Goal: Information Seeking & Learning: Learn about a topic

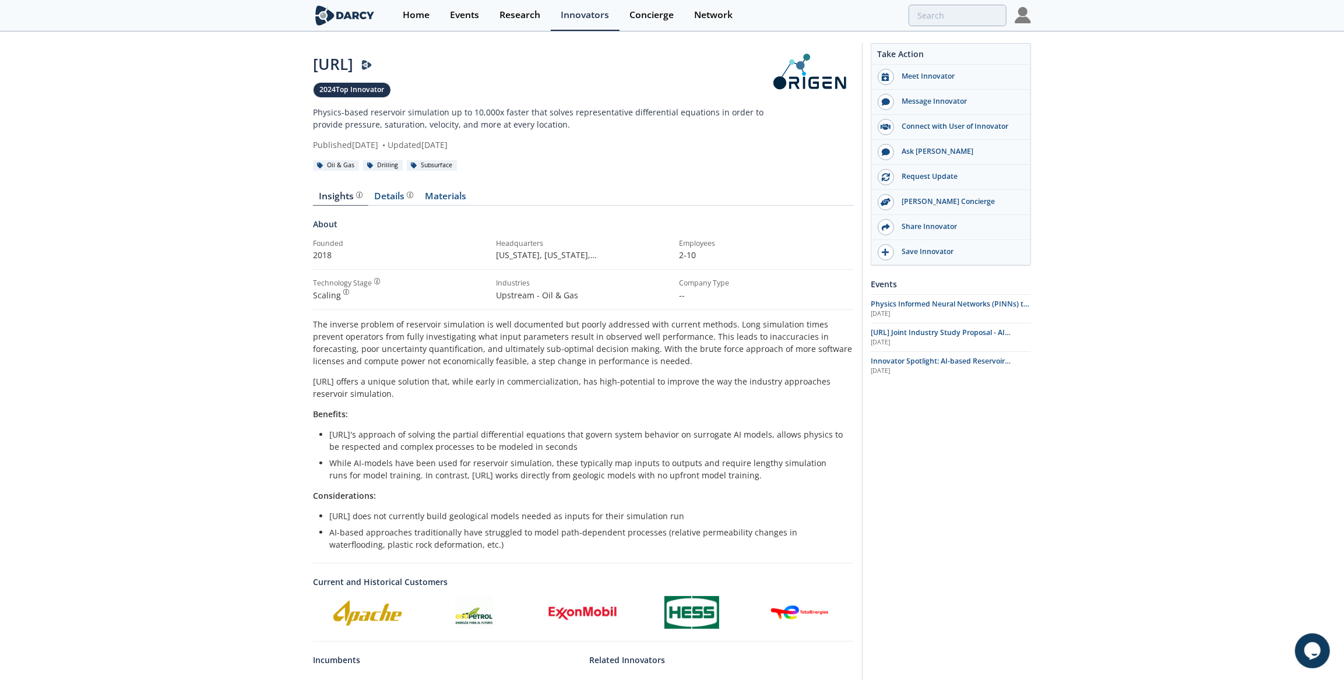
click at [724, 523] on ul "Origen.AI does not currently build geological models needed as inputs for their…" at bounding box center [583, 530] width 525 height 41
click at [1093, 89] on div "OriGen.AI 2024 Top Innovator Physics-based reservoir simulation up to 10,000x f…" at bounding box center [672, 459] width 1344 height 853
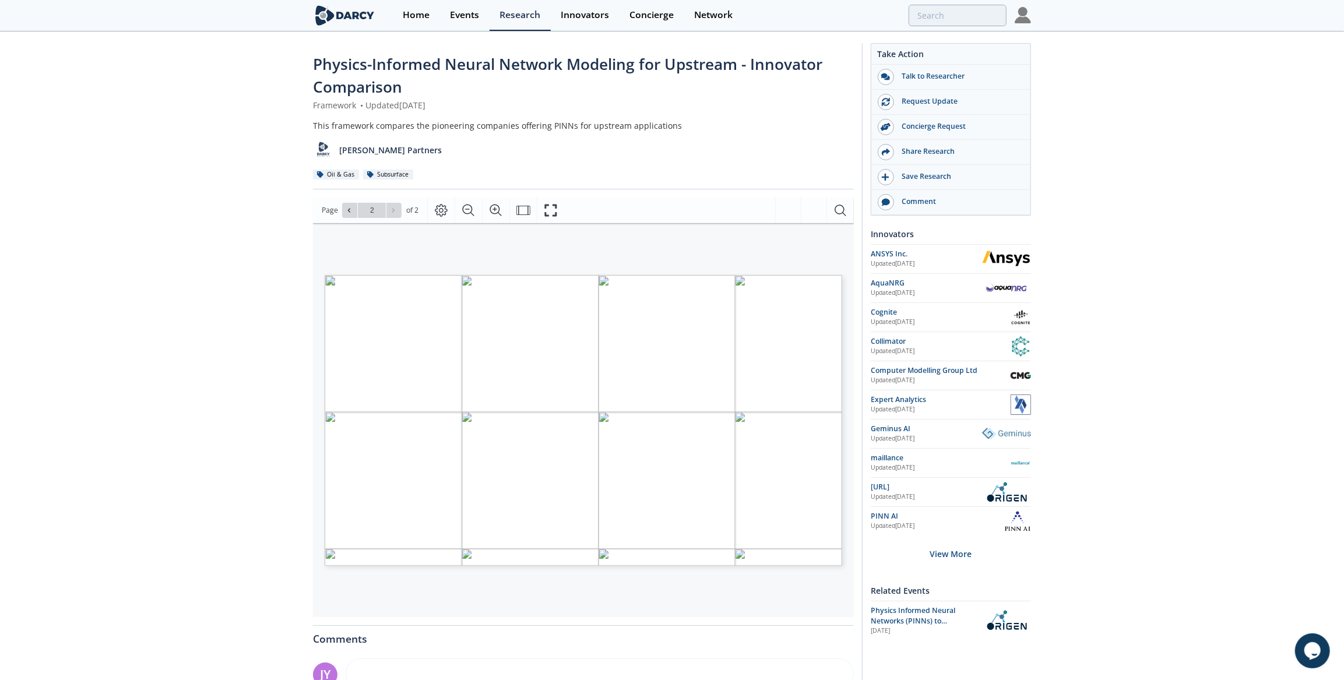
click at [1135, 203] on div "Physics-Informed Neural Network Modeling for Upstream - Innovator Comparison Fr…" at bounding box center [672, 455] width 1344 height 845
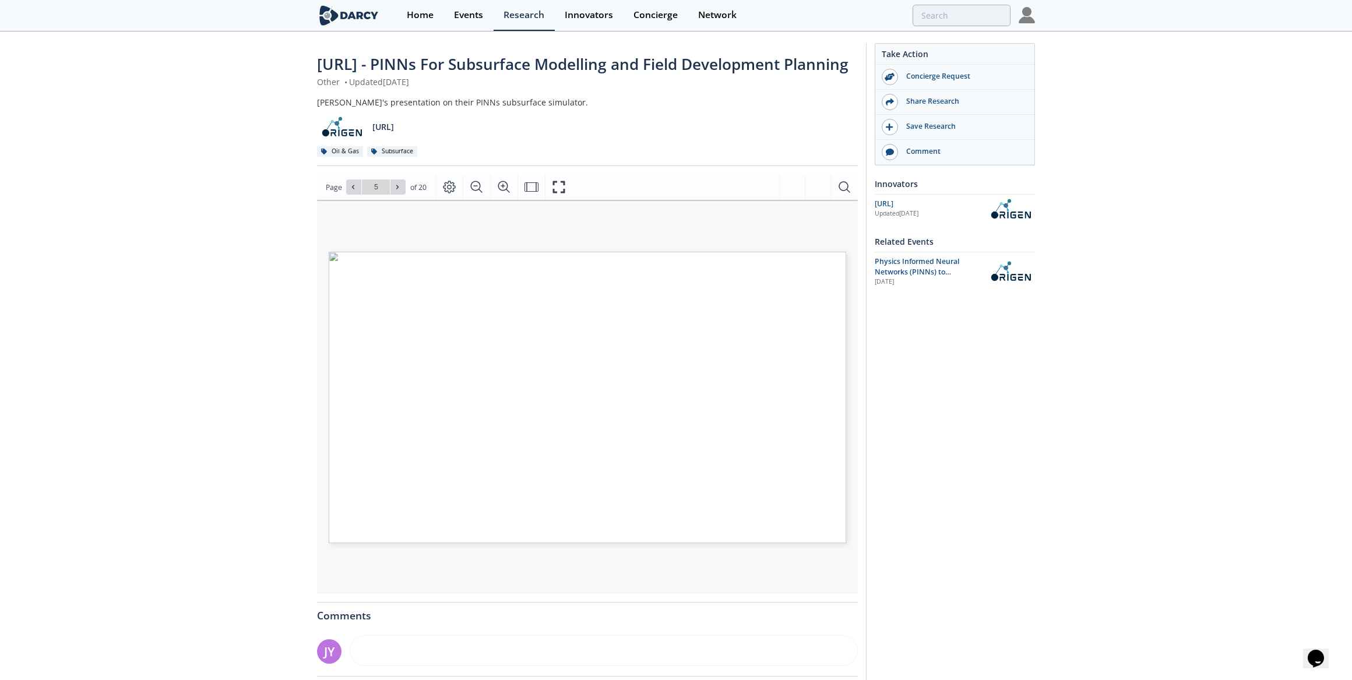
click at [495, 430] on span "Network (PINN)" at bounding box center [587, 413] width 214 height 33
click at [392, 195] on button at bounding box center [397, 187] width 15 height 15
drag, startPoint x: 392, startPoint y: 214, endPoint x: 502, endPoint y: 371, distance: 192.1
click at [501, 356] on div "Page Go to Page 6 of 20 6 / 20 © 2025 ORIGEN AI. ALL RIGHTS RESERVED - CONFIDEN…" at bounding box center [587, 384] width 541 height 420
click at [394, 191] on icon at bounding box center [397, 187] width 7 height 7
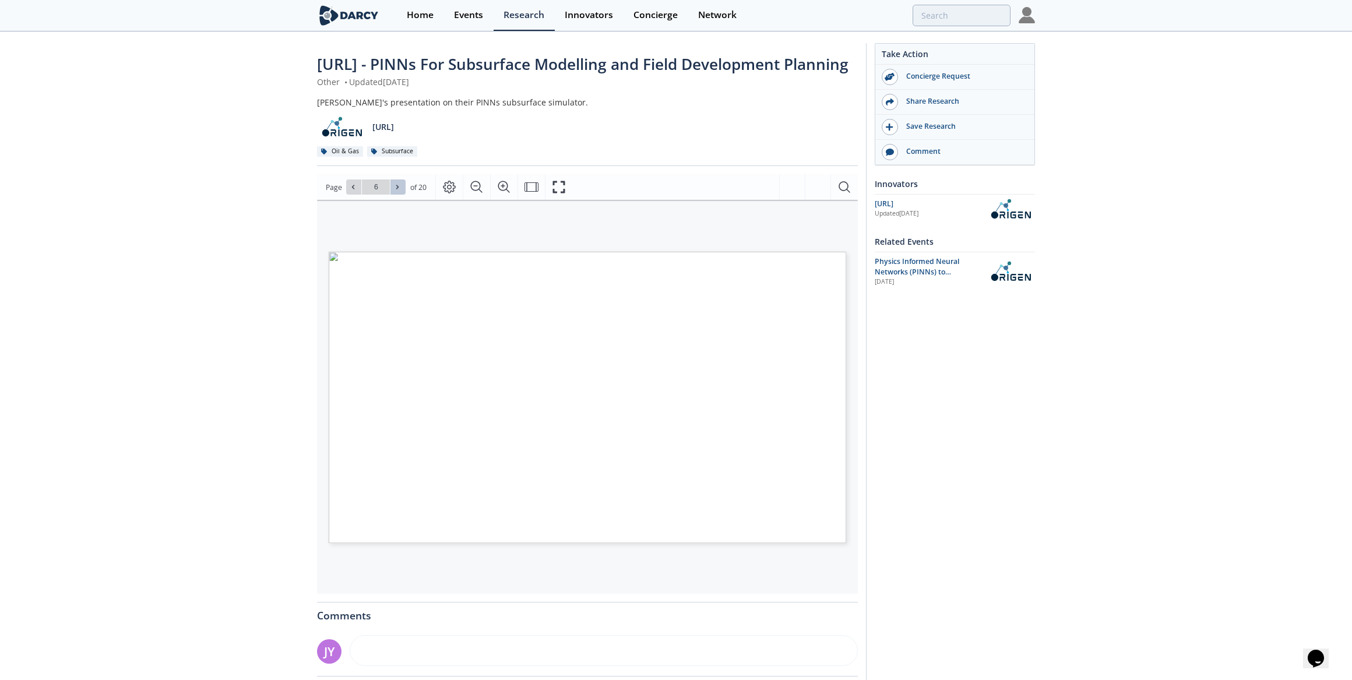
type input "7"
click at [351, 191] on icon at bounding box center [353, 187] width 7 height 7
click at [392, 195] on button at bounding box center [397, 187] width 15 height 15
type input "8"
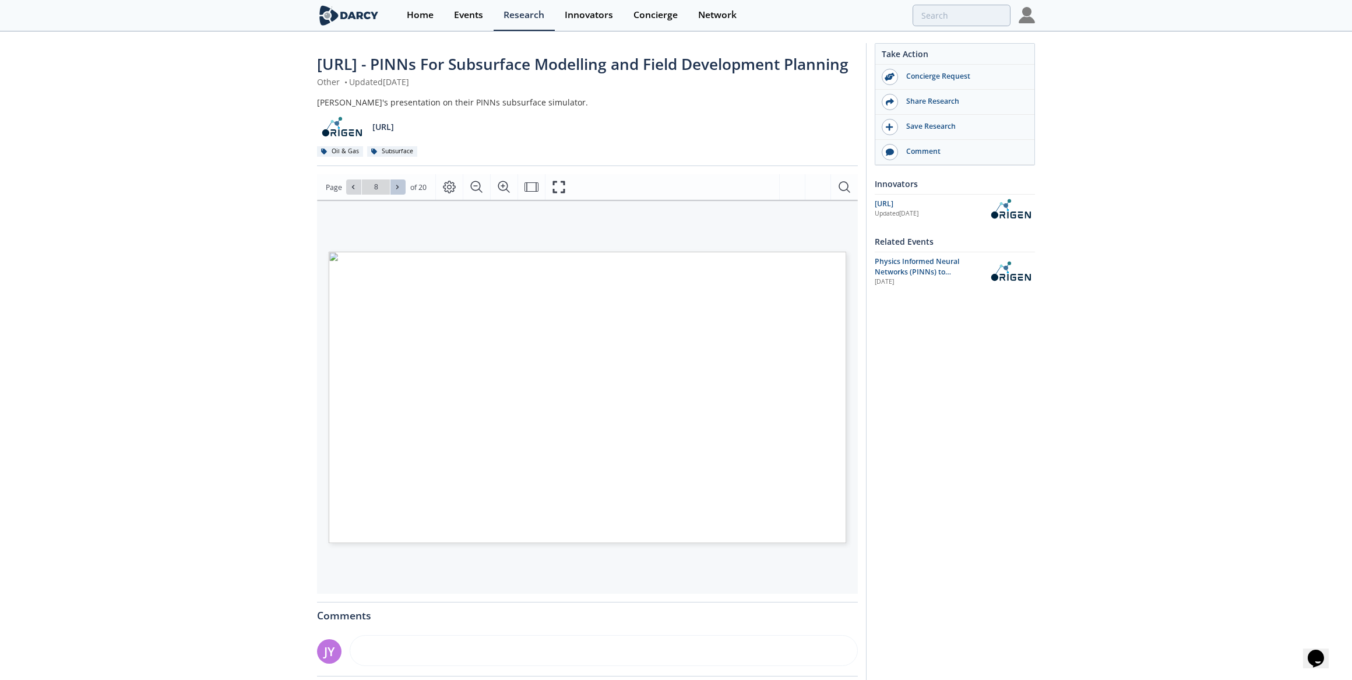
click at [392, 195] on button at bounding box center [397, 187] width 15 height 15
type input "9"
click at [399, 191] on icon at bounding box center [397, 187] width 7 height 7
type input "10"
click at [399, 191] on icon at bounding box center [397, 187] width 7 height 7
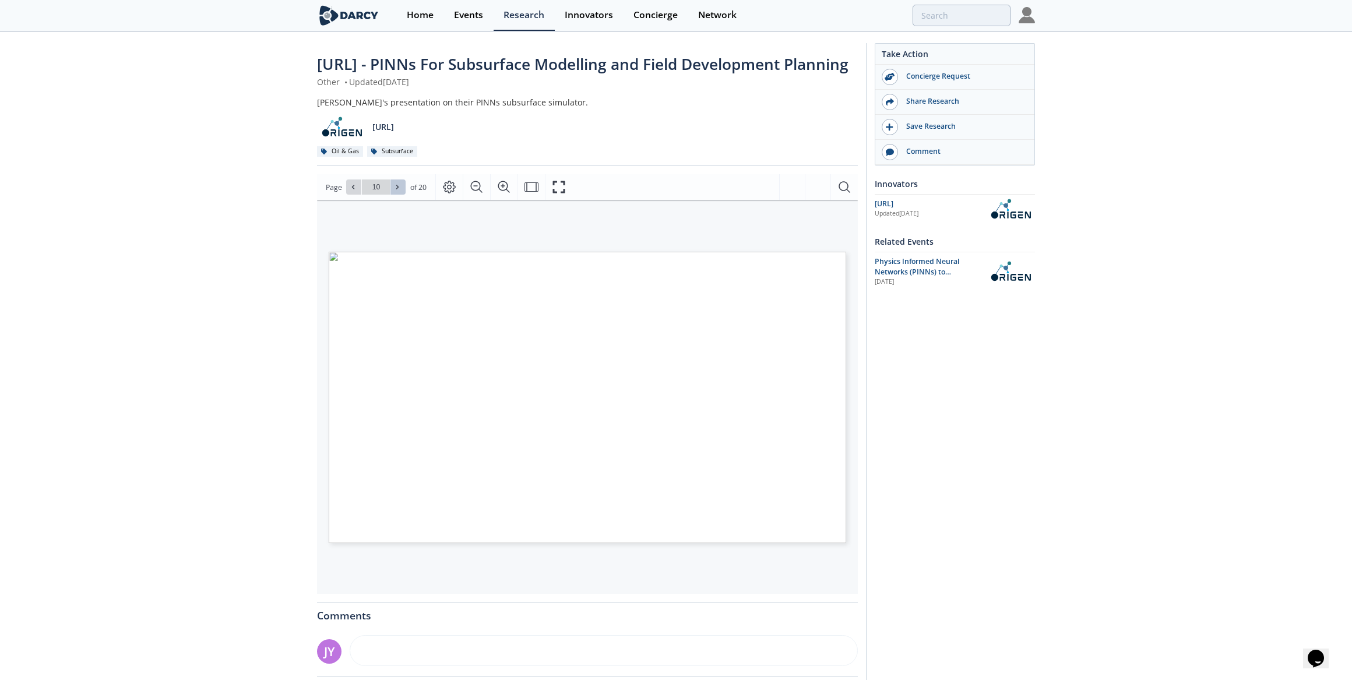
type input "11"
click at [399, 191] on icon at bounding box center [397, 187] width 7 height 7
type input "12"
click at [399, 191] on icon at bounding box center [397, 187] width 7 height 7
type input "13"
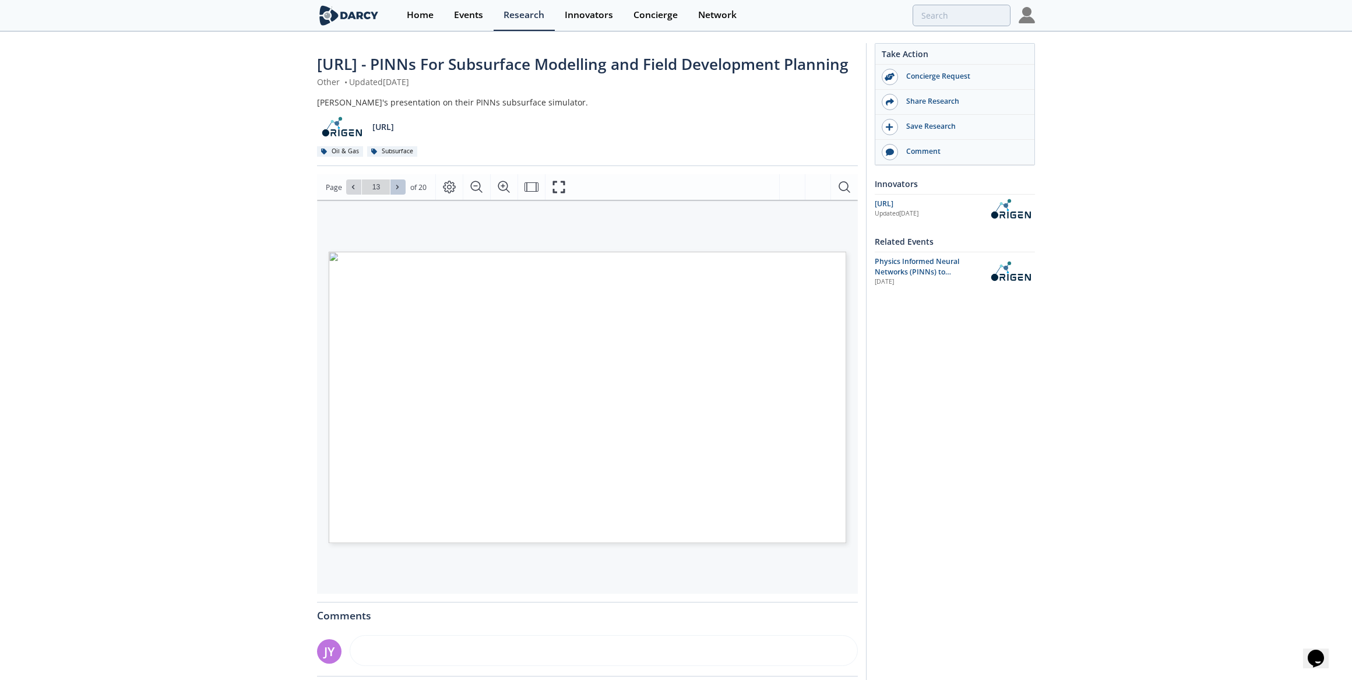
click at [399, 191] on icon at bounding box center [397, 187] width 7 height 7
type input "14"
click at [399, 191] on icon at bounding box center [397, 187] width 7 height 7
type input "15"
click at [399, 191] on icon at bounding box center [397, 187] width 7 height 7
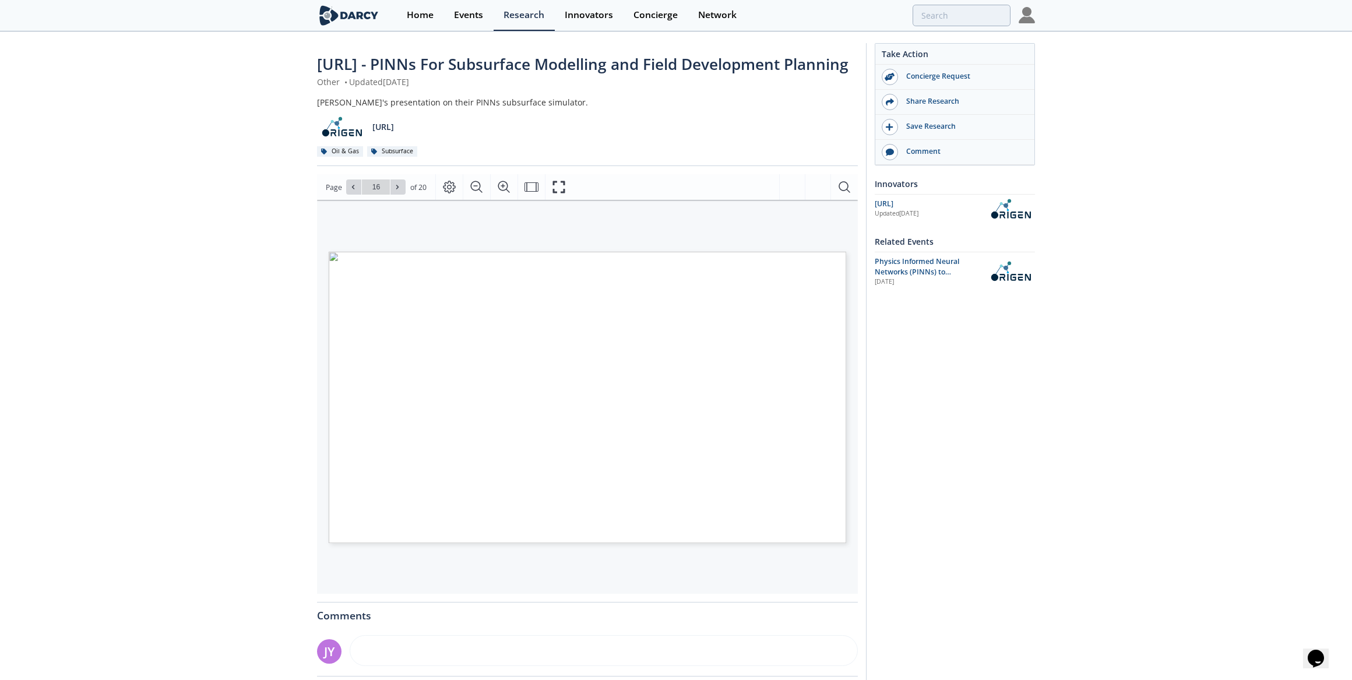
click at [399, 191] on icon at bounding box center [397, 187] width 7 height 7
type input "20"
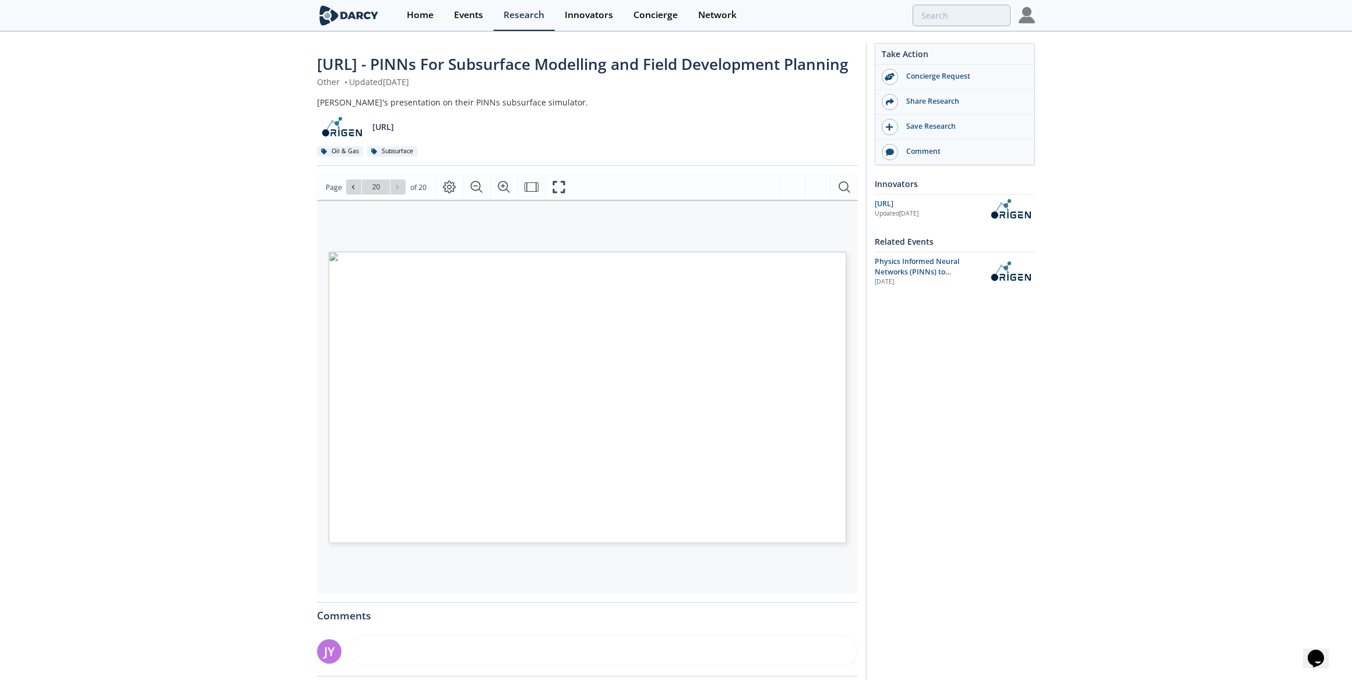
click at [399, 195] on div "Go to Page 20" at bounding box center [375, 187] width 59 height 15
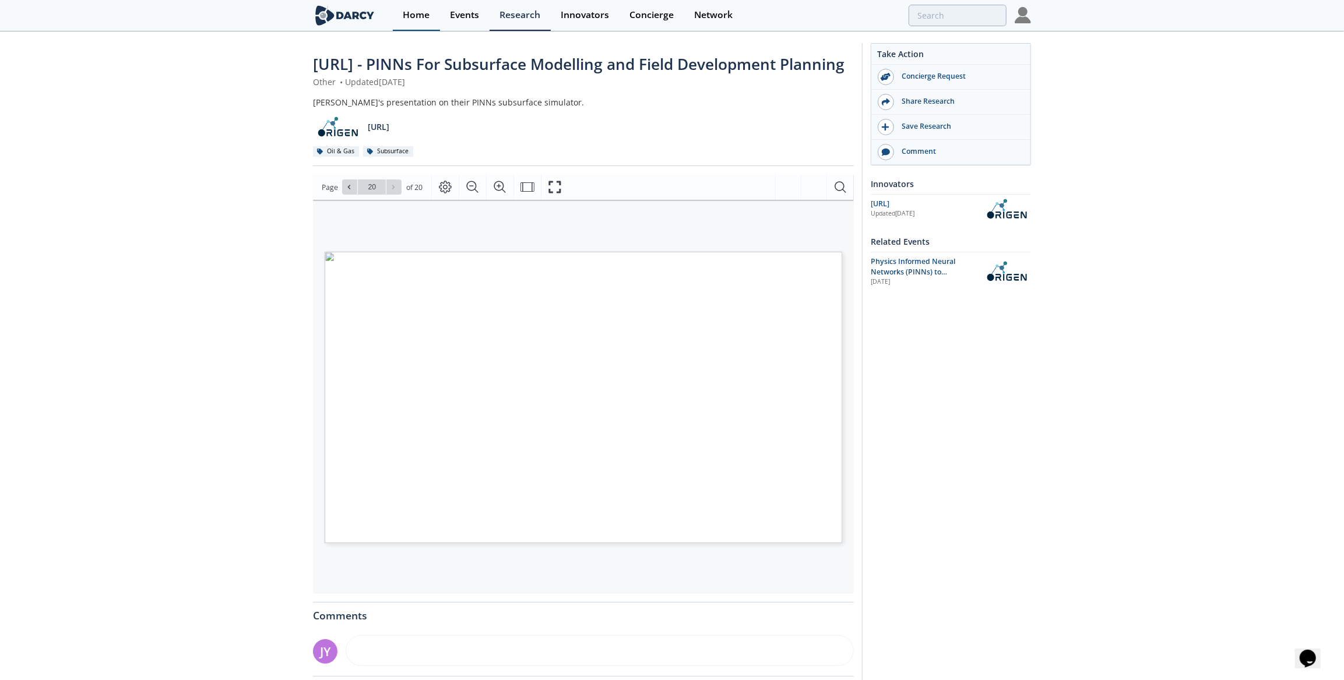
click at [417, 22] on link "Home" at bounding box center [416, 15] width 47 height 31
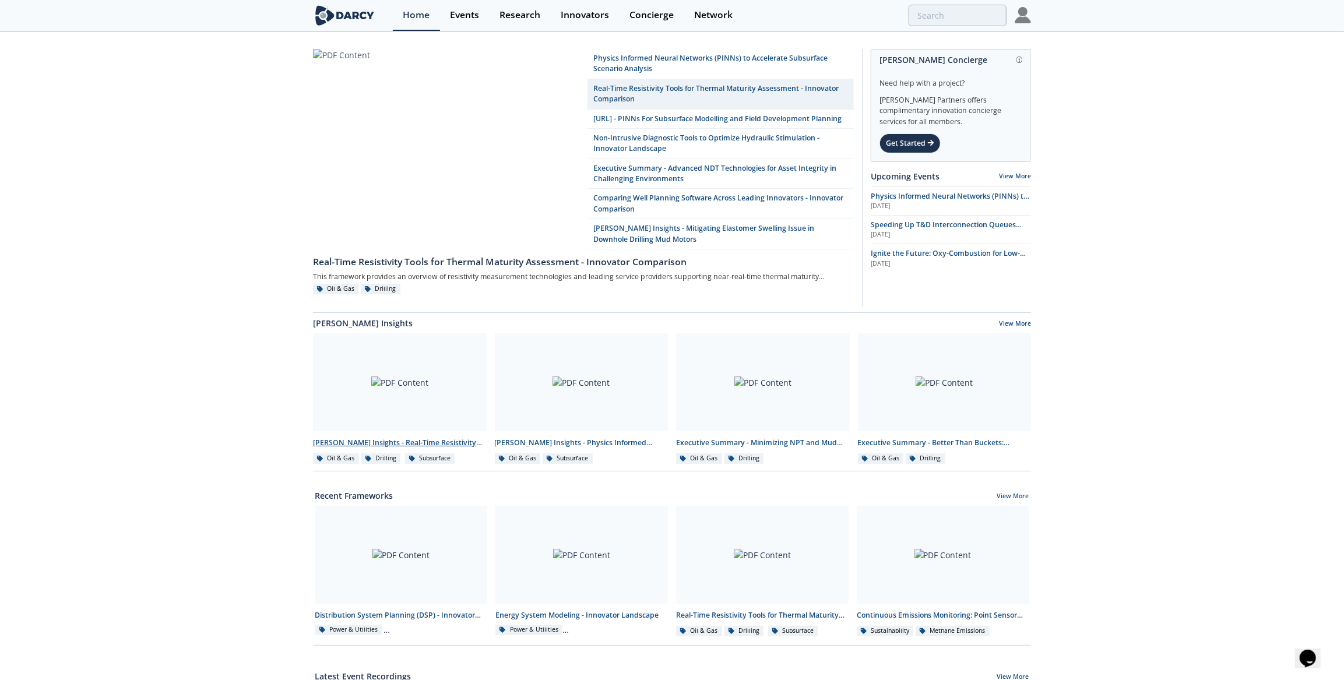
click at [407, 406] on div at bounding box center [400, 382] width 174 height 98
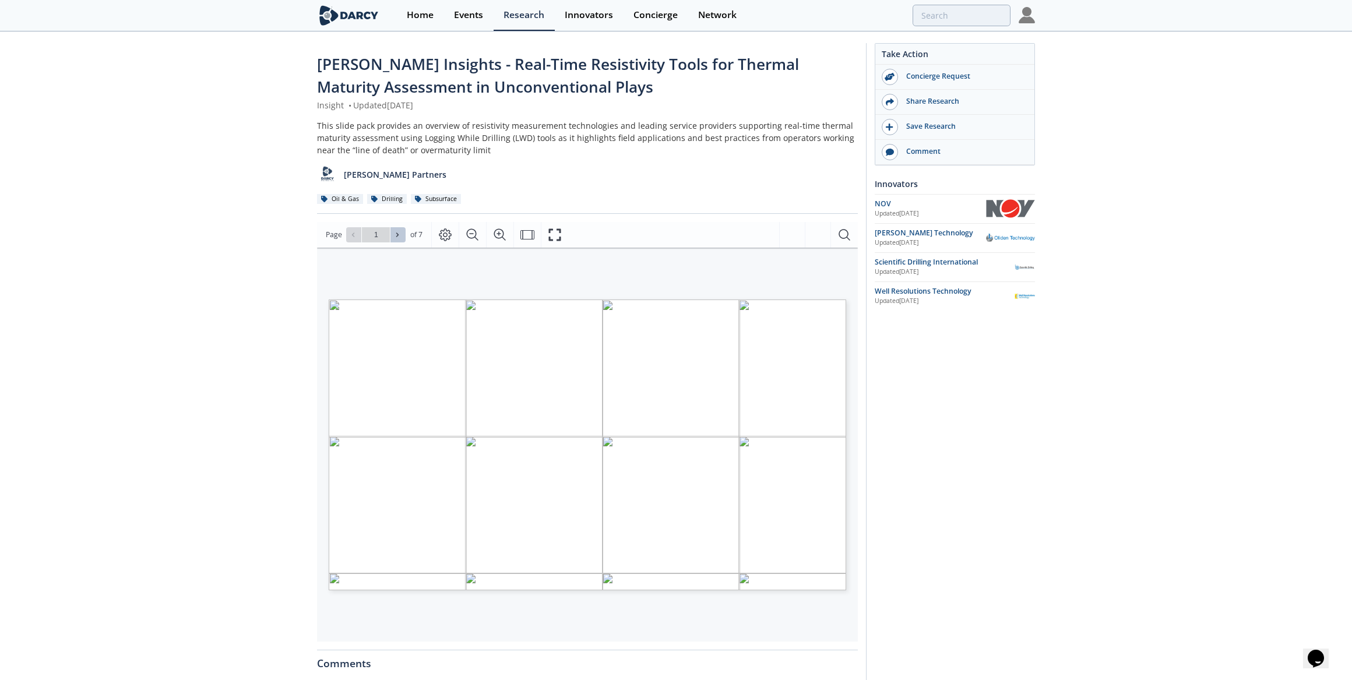
click at [402, 236] on button at bounding box center [397, 234] width 15 height 15
type input "2"
click at [402, 236] on button at bounding box center [397, 234] width 15 height 15
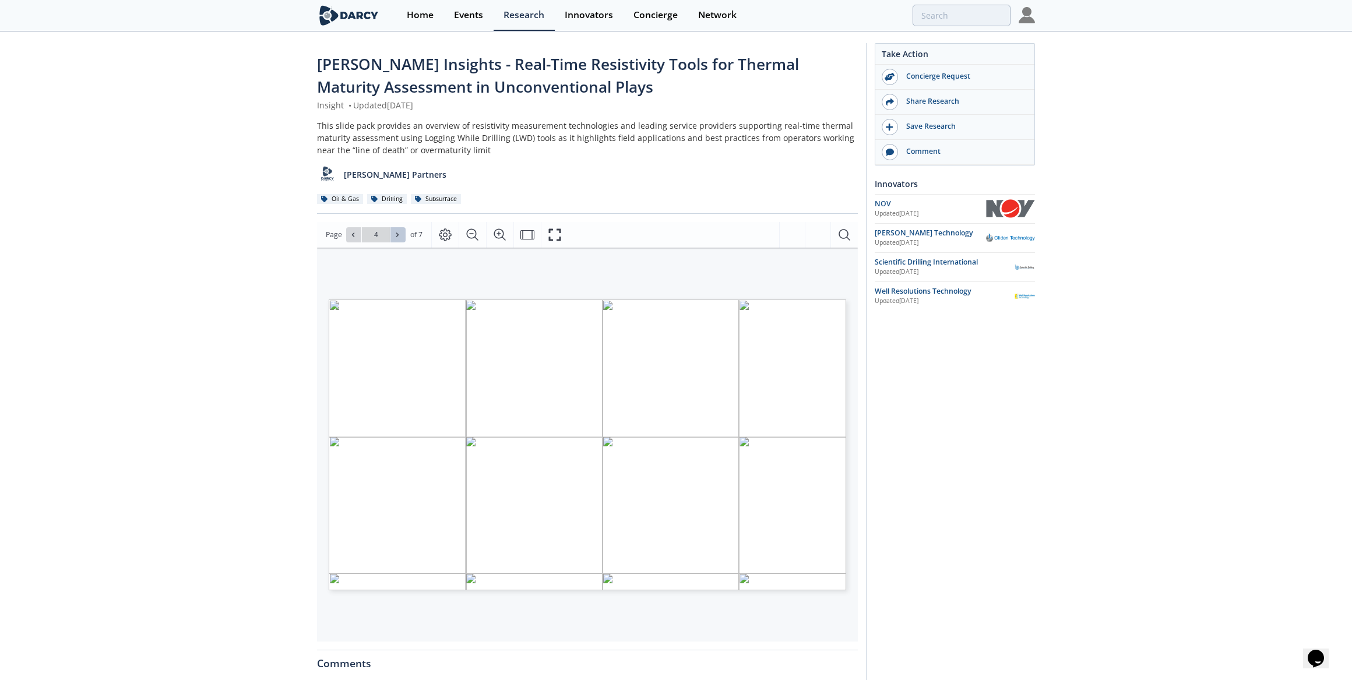
type input "5"
